Goal: Browse casually: Explore the website without a specific task or goal

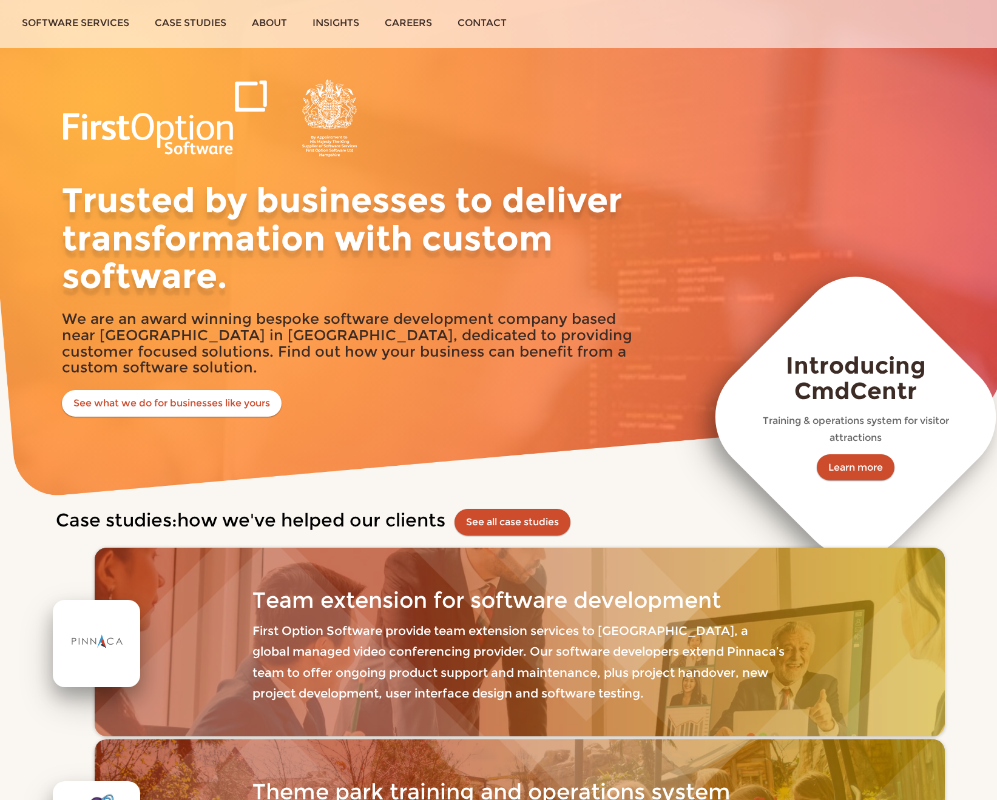
click at [439, 255] on h1 "Trusted by businesses to deliver transformation with custom software." at bounding box center [350, 237] width 577 height 113
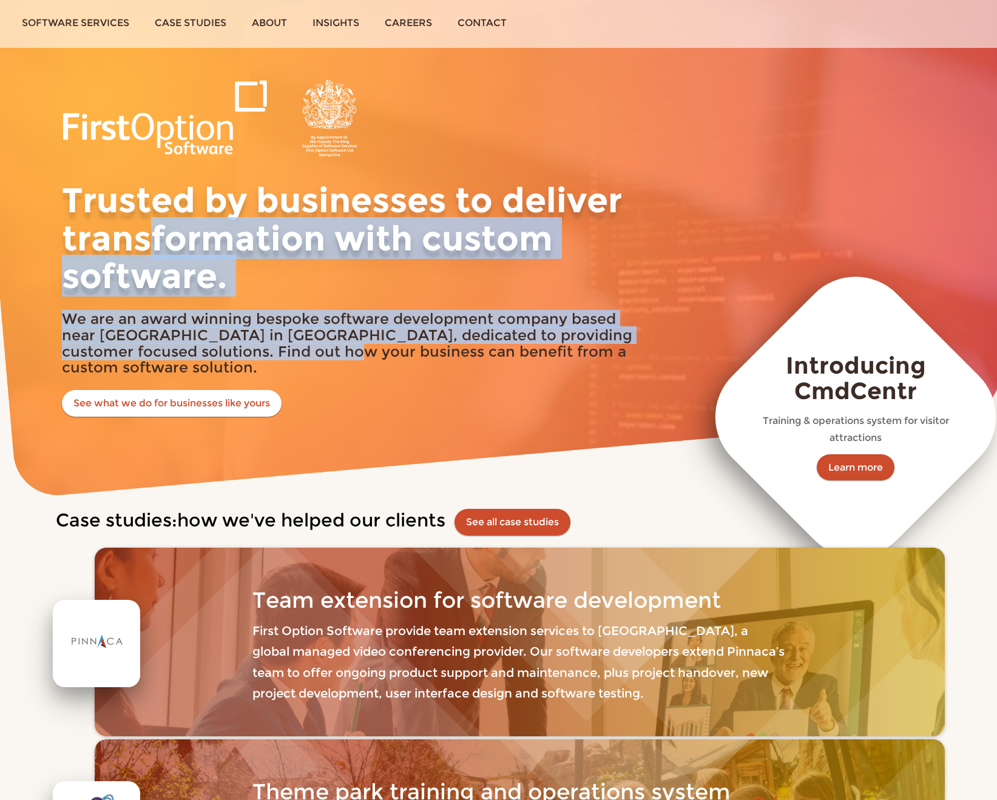
drag, startPoint x: 152, startPoint y: 224, endPoint x: 317, endPoint y: 348, distance: 206.8
click at [316, 349] on div "Trusted by businesses to deliver transformation with custom software. We are an…" at bounding box center [350, 247] width 595 height 337
click at [388, 265] on h1 "Trusted by businesses to deliver transformation with custom software." at bounding box center [350, 237] width 577 height 113
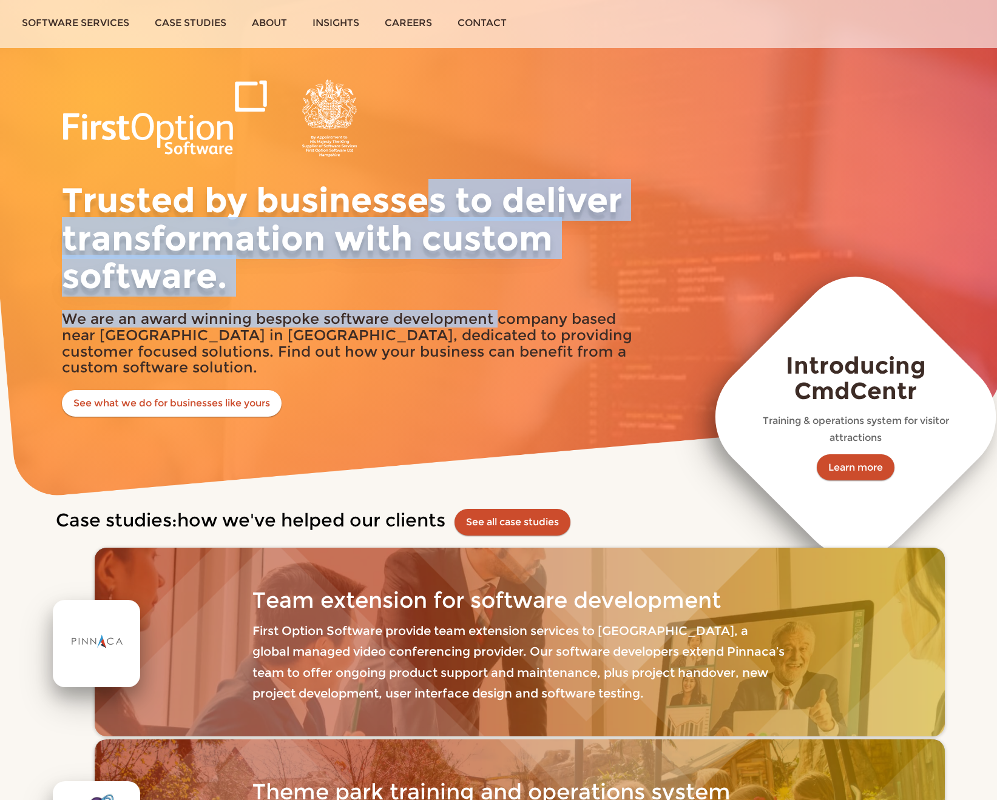
drag, startPoint x: 498, startPoint y: 316, endPoint x: 440, endPoint y: 204, distance: 126.2
click at [440, 204] on div "Trusted by businesses to deliver transformation with custom software. We are an…" at bounding box center [350, 247] width 595 height 337
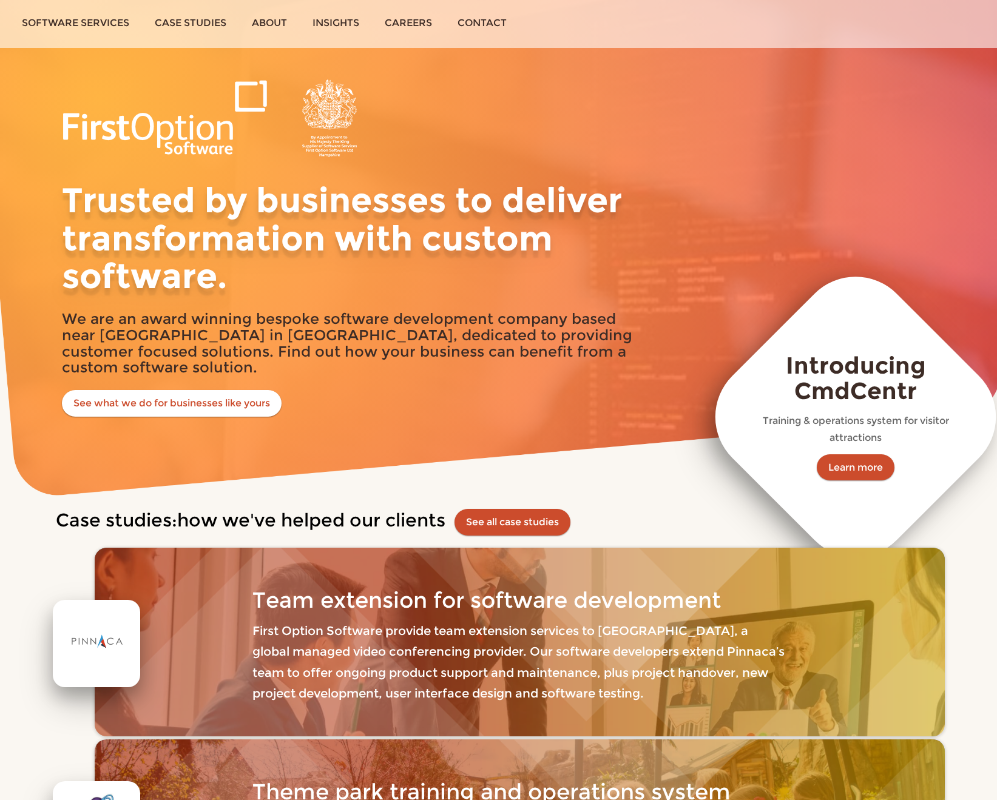
click at [382, 165] on div "Trusted by businesses to deliver transformation with custom software. We are an…" at bounding box center [350, 247] width 595 height 337
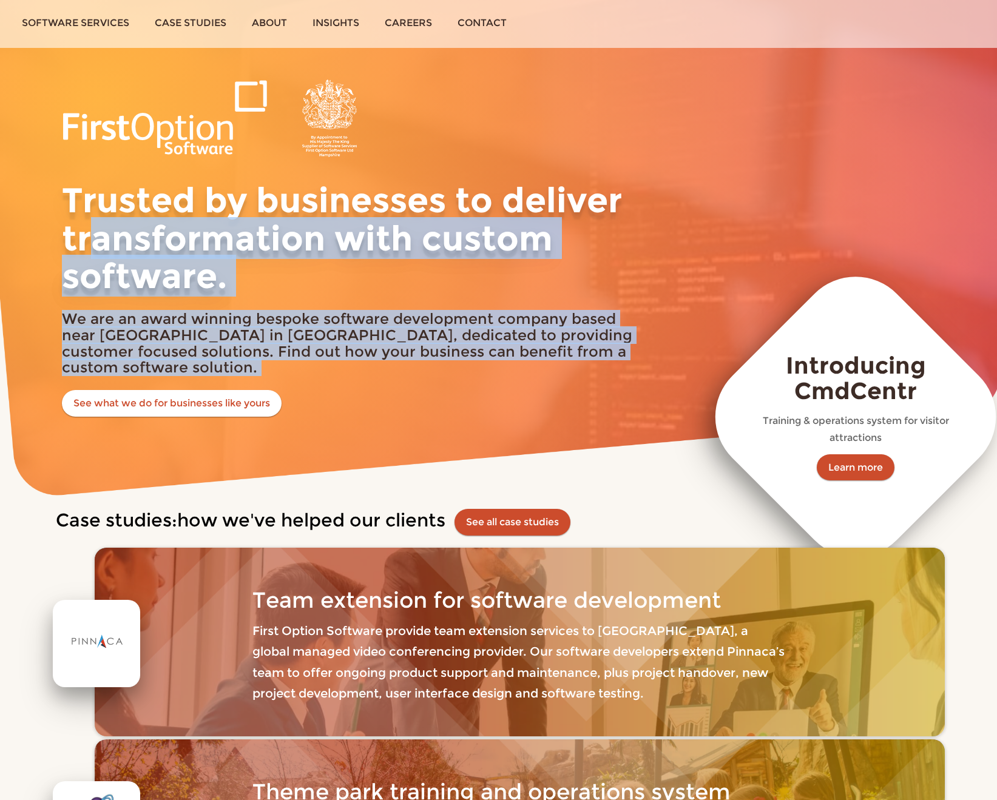
drag, startPoint x: 127, startPoint y: 263, endPoint x: 397, endPoint y: 430, distance: 317.7
click at [397, 430] on div "Trusted by businesses to deliver transformation with custom software. We are an…" at bounding box center [498, 248] width 997 height 496
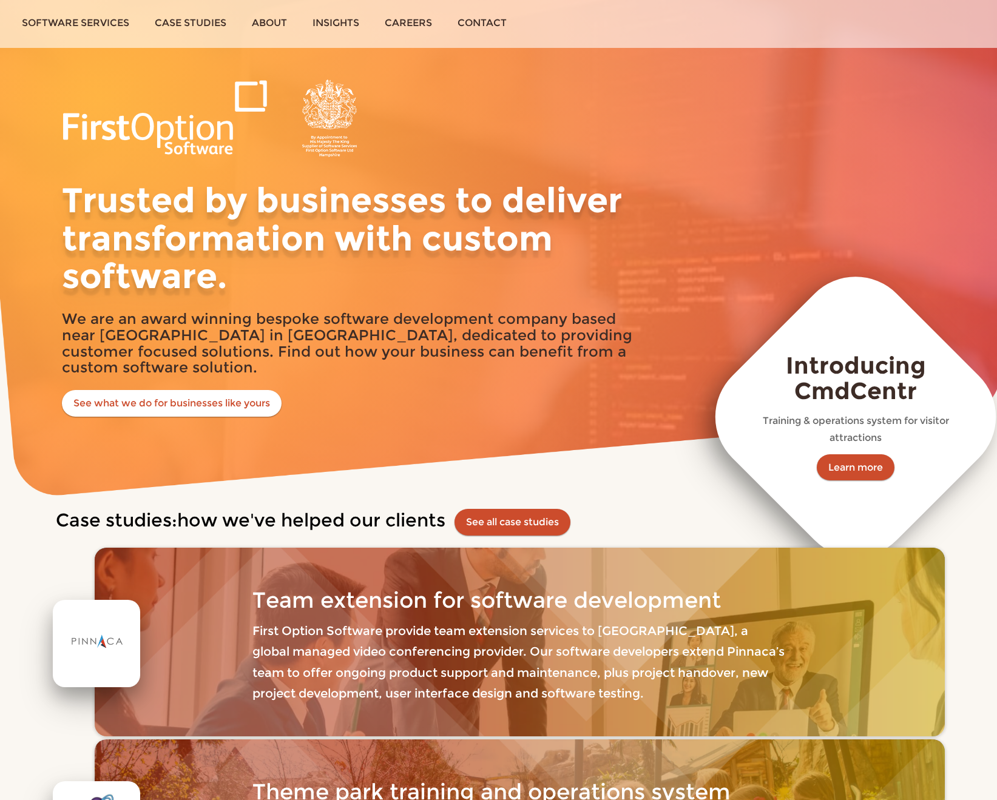
click at [394, 404] on div "Trusted by businesses to deliver transformation with custom software. We are an…" at bounding box center [350, 247] width 595 height 337
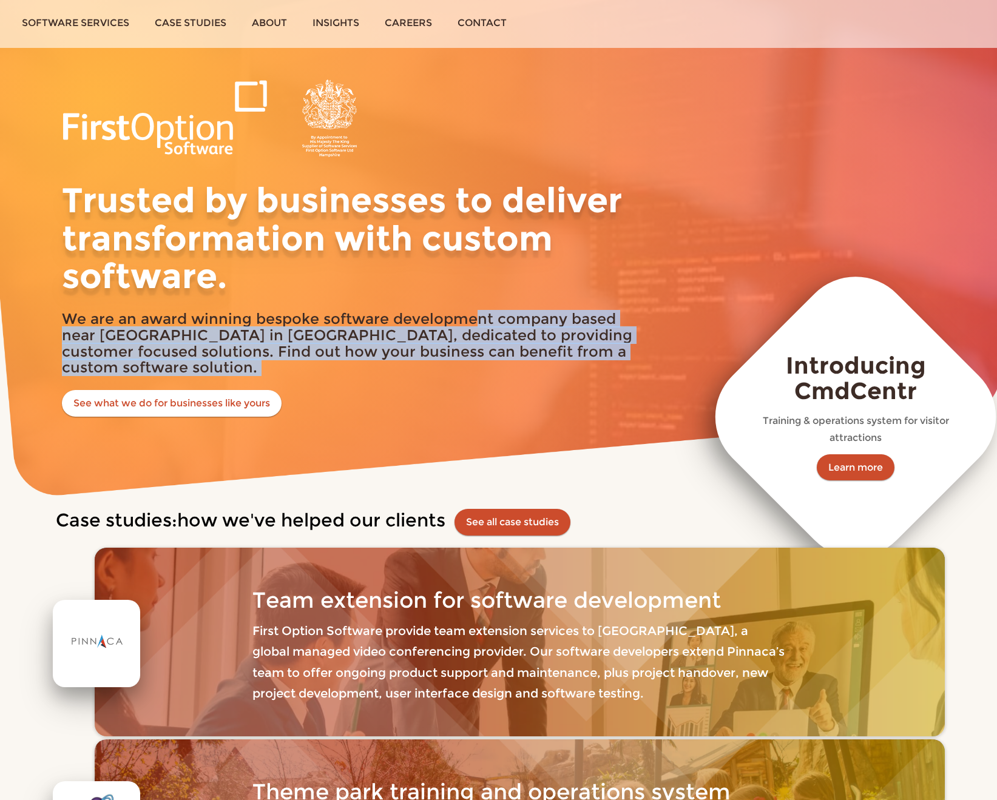
drag, startPoint x: 499, startPoint y: 381, endPoint x: 479, endPoint y: 315, distance: 68.9
click at [479, 315] on div "Trusted by businesses to deliver transformation with custom software. We are an…" at bounding box center [350, 247] width 595 height 337
click at [480, 316] on h2 "We are an award winning bespoke software development company based near [GEOGRA…" at bounding box center [350, 343] width 577 height 65
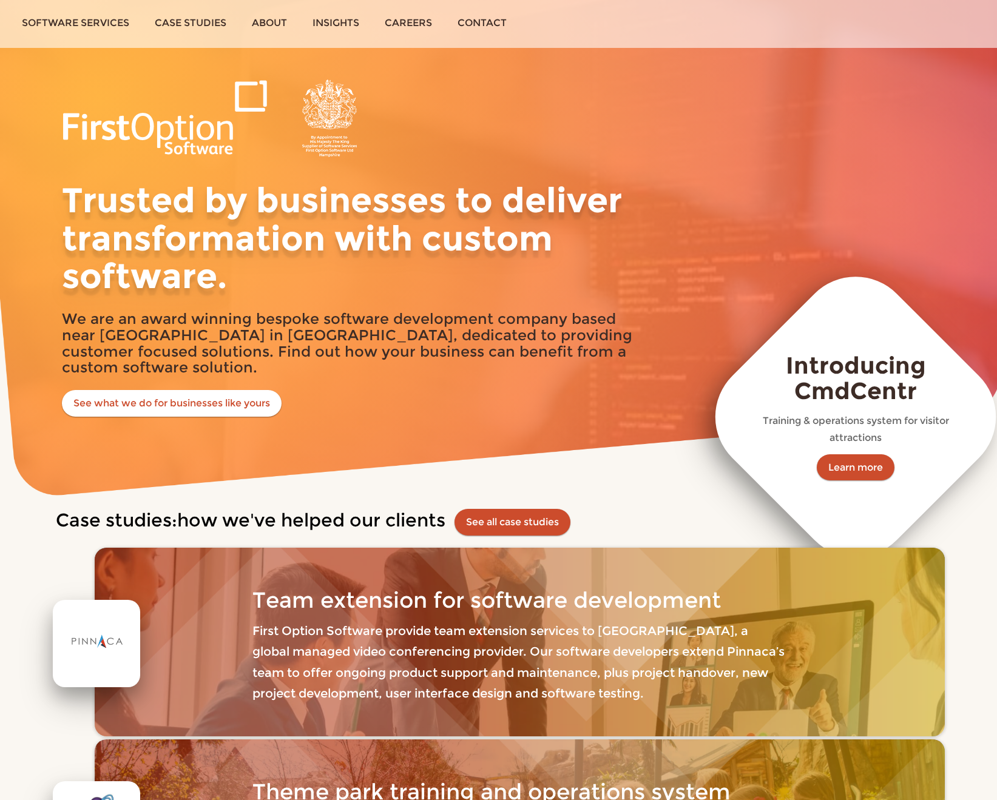
click at [676, 230] on div "Trusted by businesses to deliver transformation with custom software. We are an…" at bounding box center [499, 247] width 910 height 337
